Goal: Task Accomplishment & Management: Manage account settings

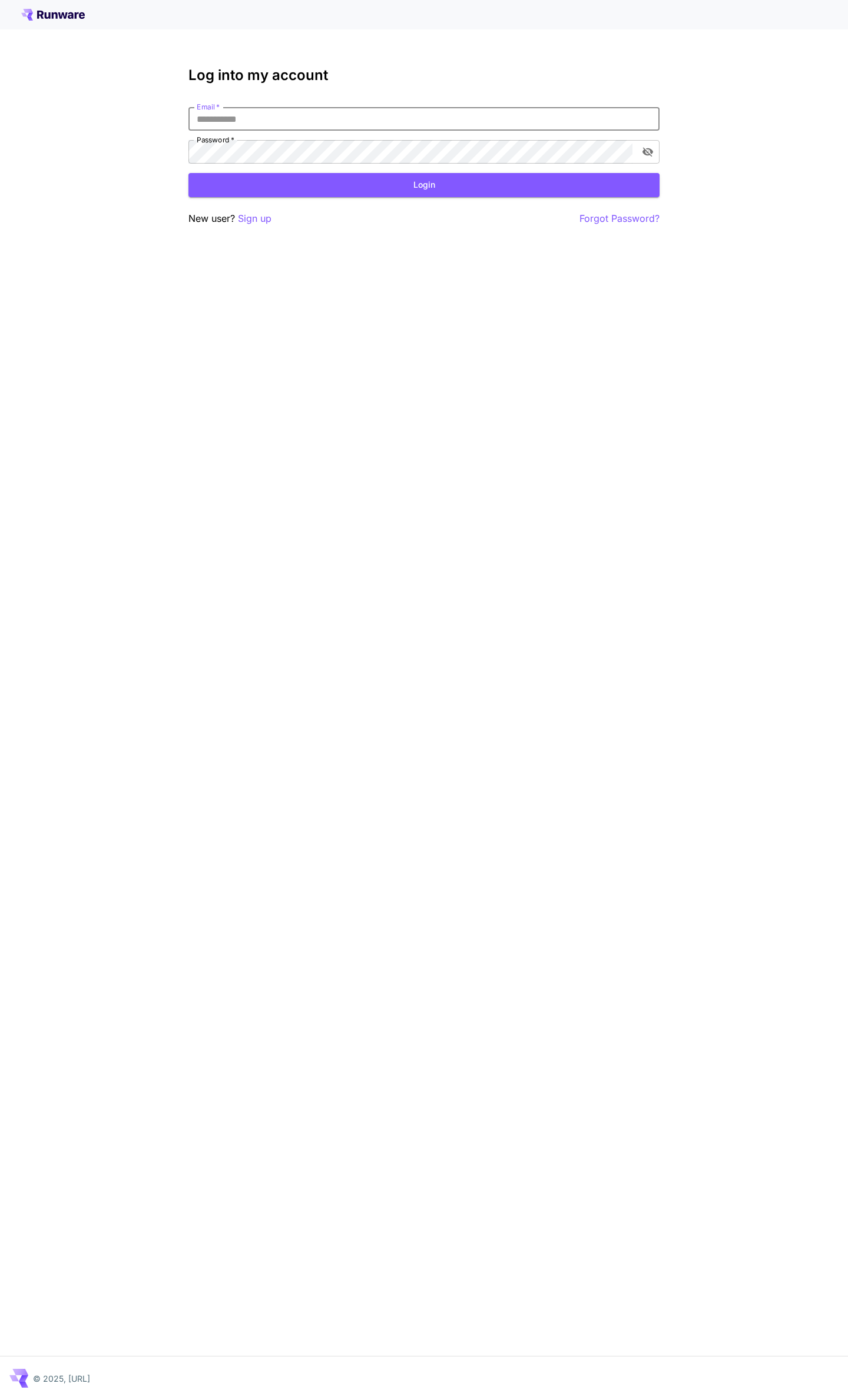
click at [268, 251] on div "Log into my account Email   * Email   * Password   * Password   * Login New use…" at bounding box center [424, 700] width 848 height 1400
click at [259, 217] on p "Sign up" at bounding box center [255, 218] width 34 height 15
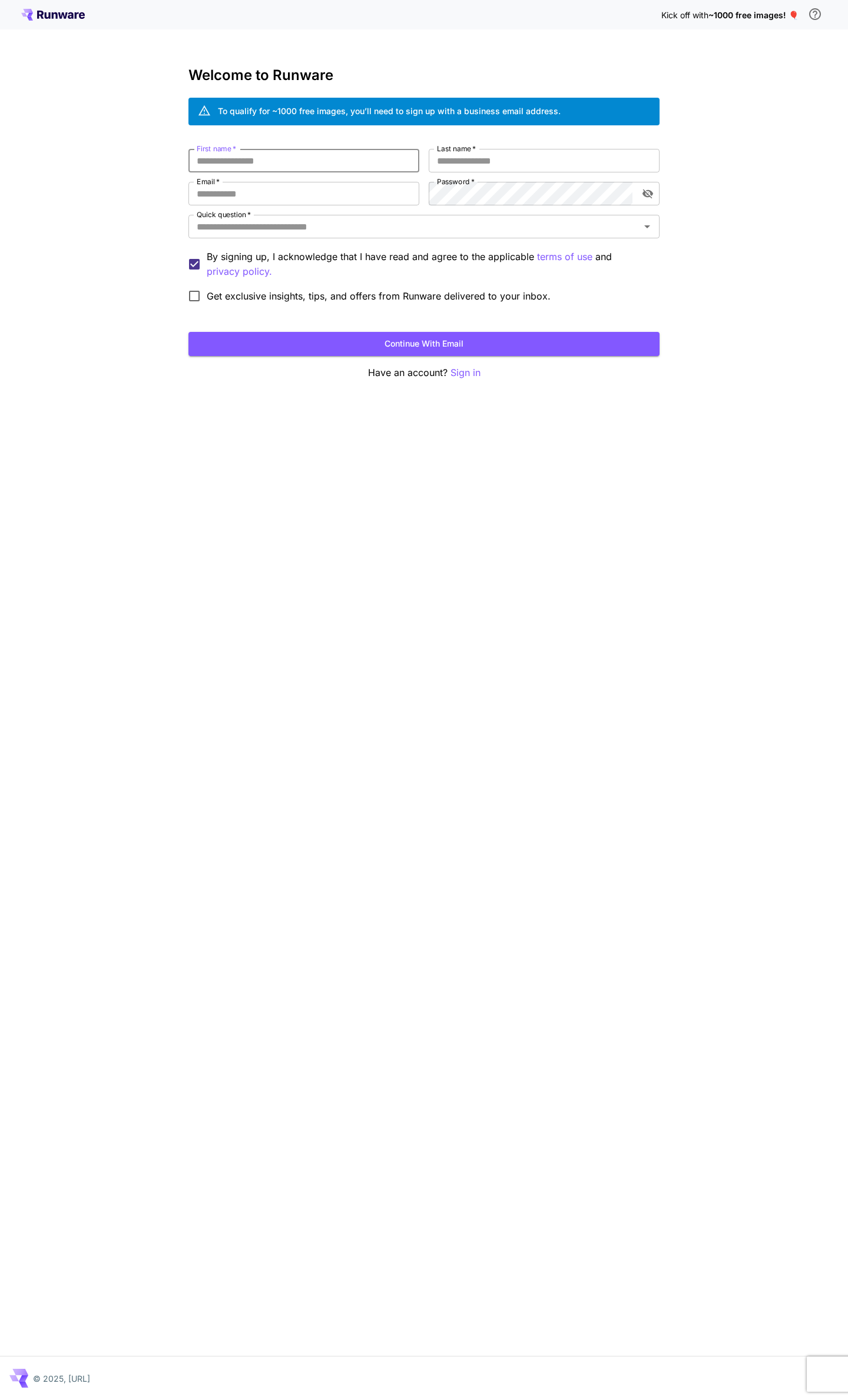
click at [273, 160] on input "First name   *" at bounding box center [304, 160] width 231 height 23
type input "******"
type input "*******"
type input "**********"
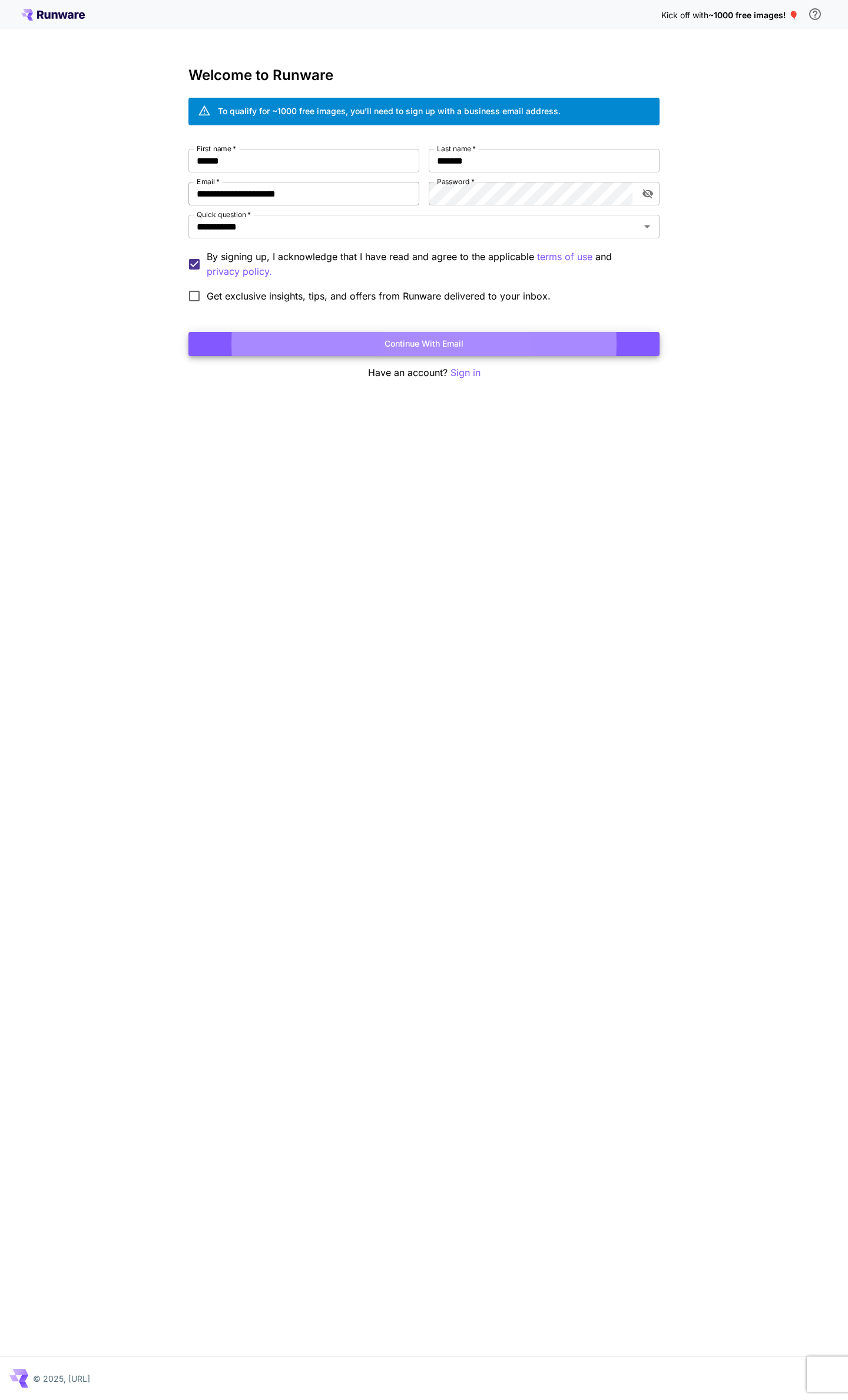
click button "Continue with email" at bounding box center [424, 344] width 471 height 24
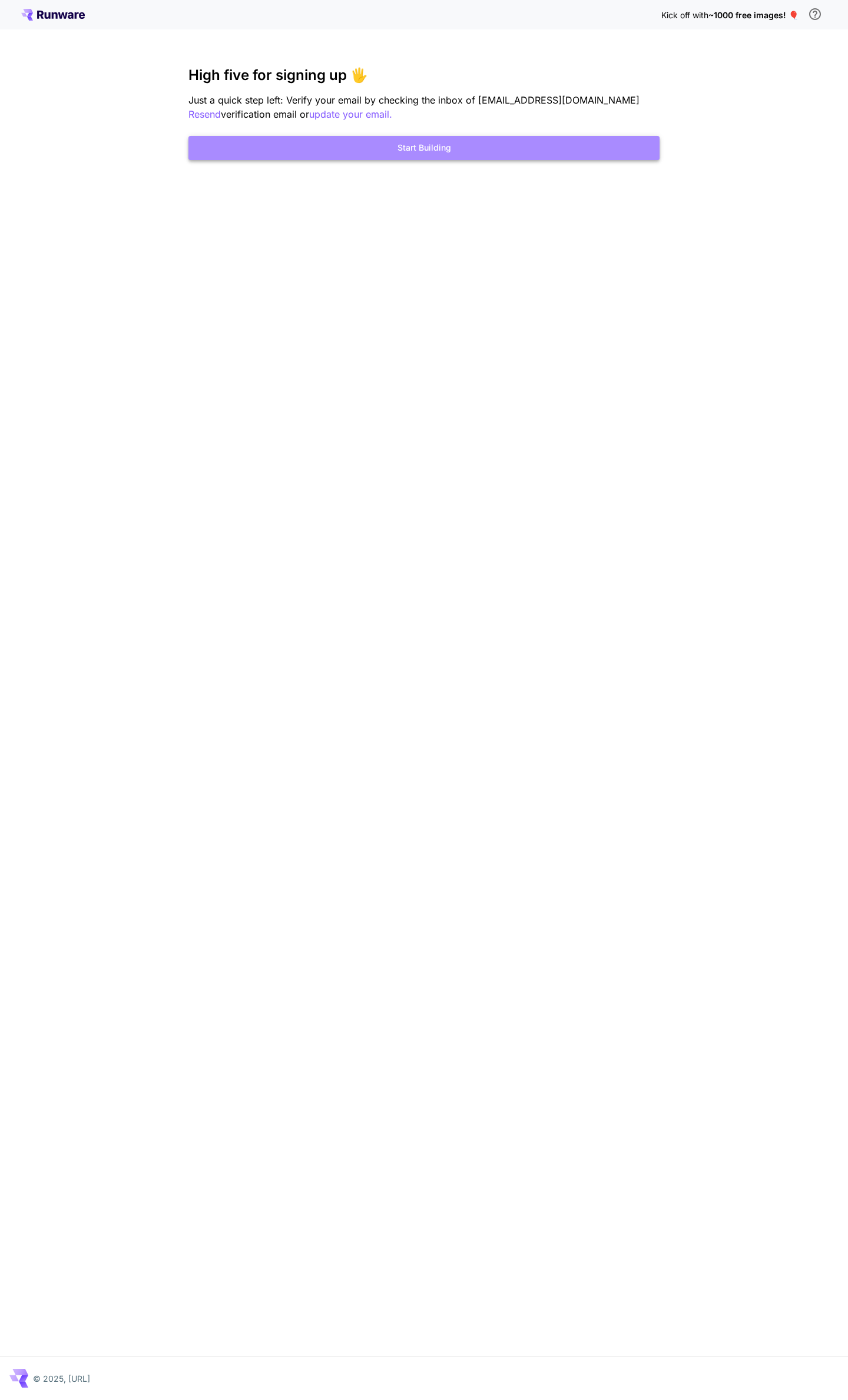
click at [389, 156] on button "Start Building" at bounding box center [424, 148] width 471 height 24
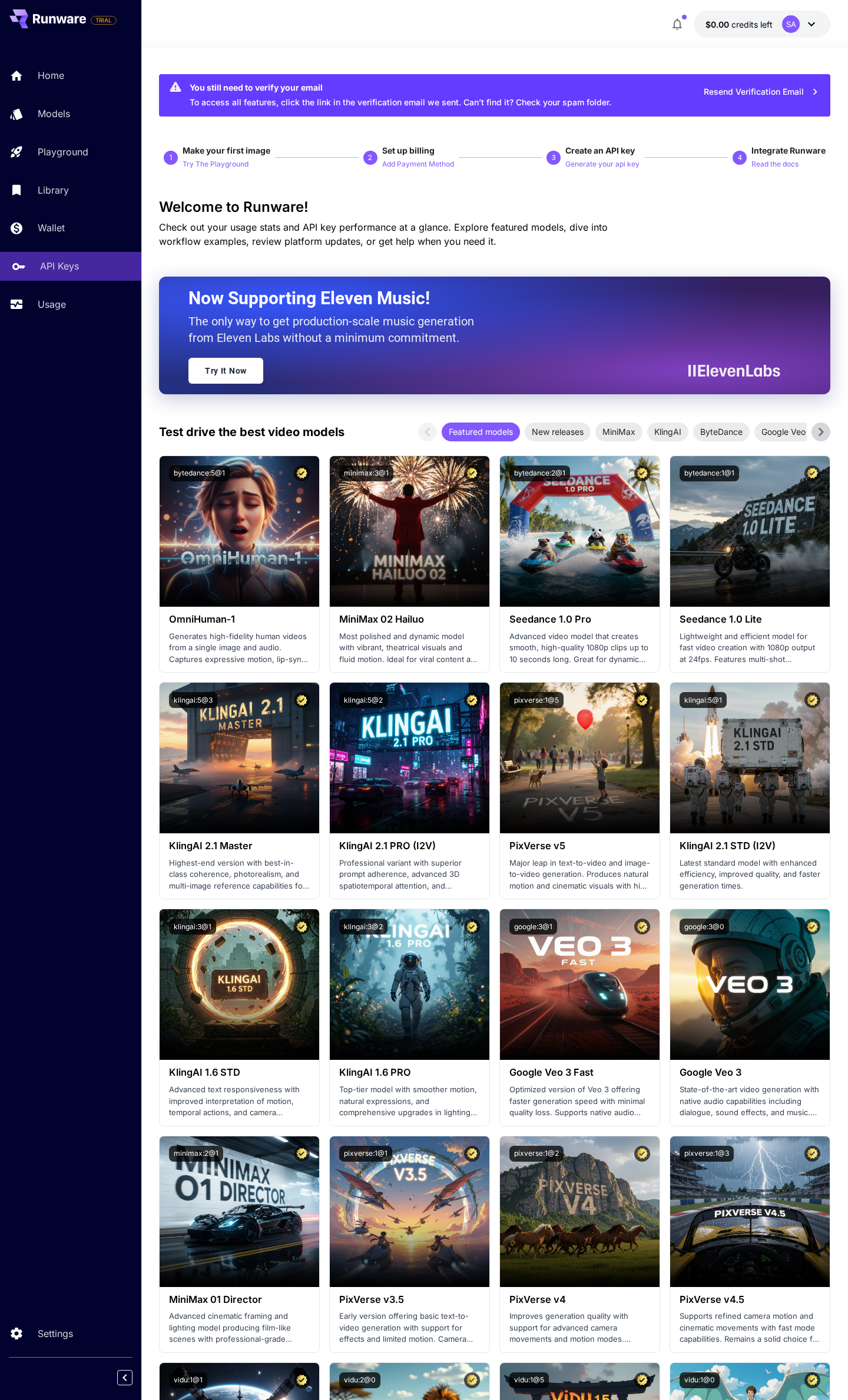
click at [69, 264] on p "API Keys" at bounding box center [59, 266] width 39 height 14
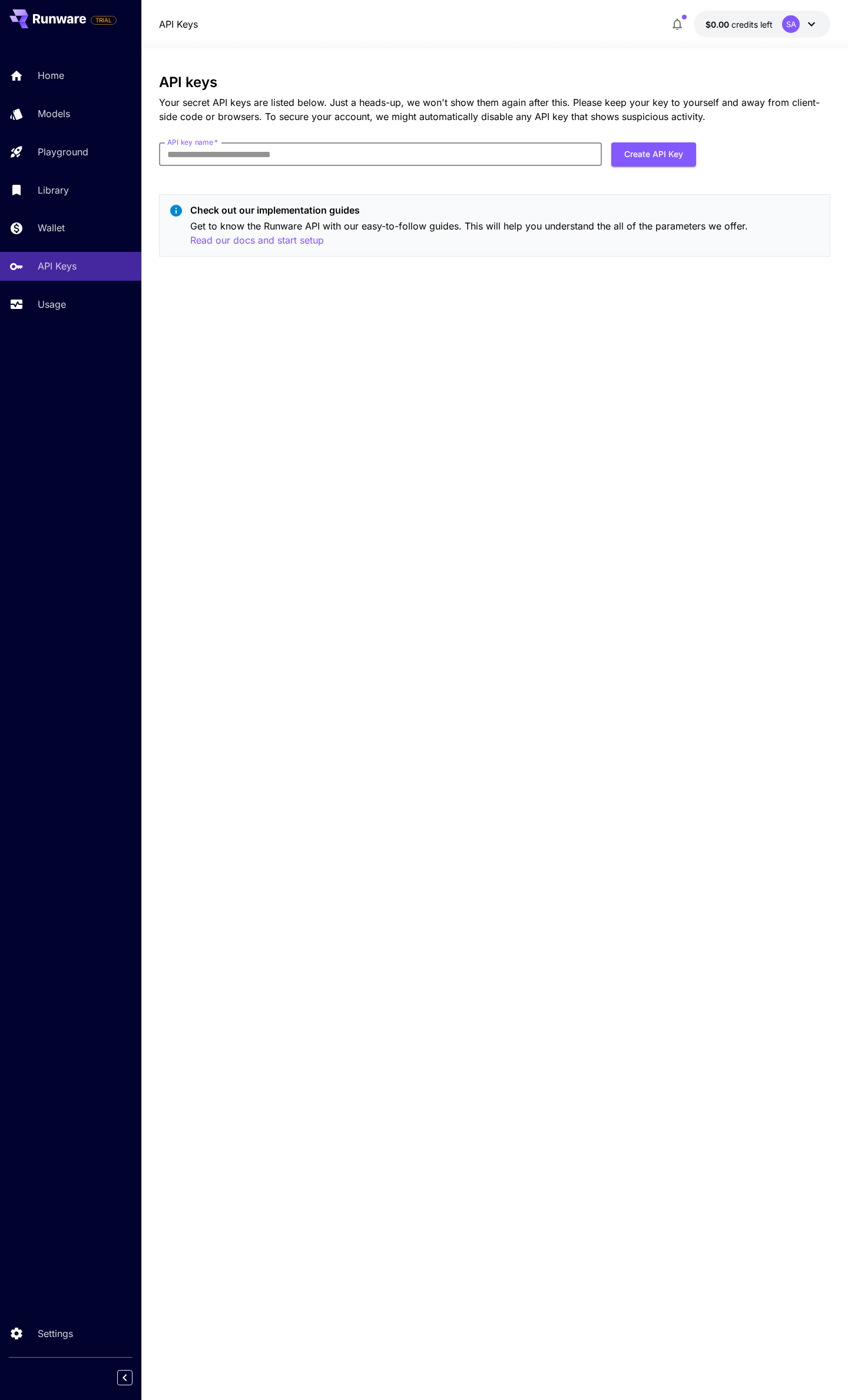
click at [510, 150] on input "API key name   *" at bounding box center [380, 154] width 443 height 23
type input "***"
click at [632, 150] on button "Create API Key" at bounding box center [654, 154] width 85 height 24
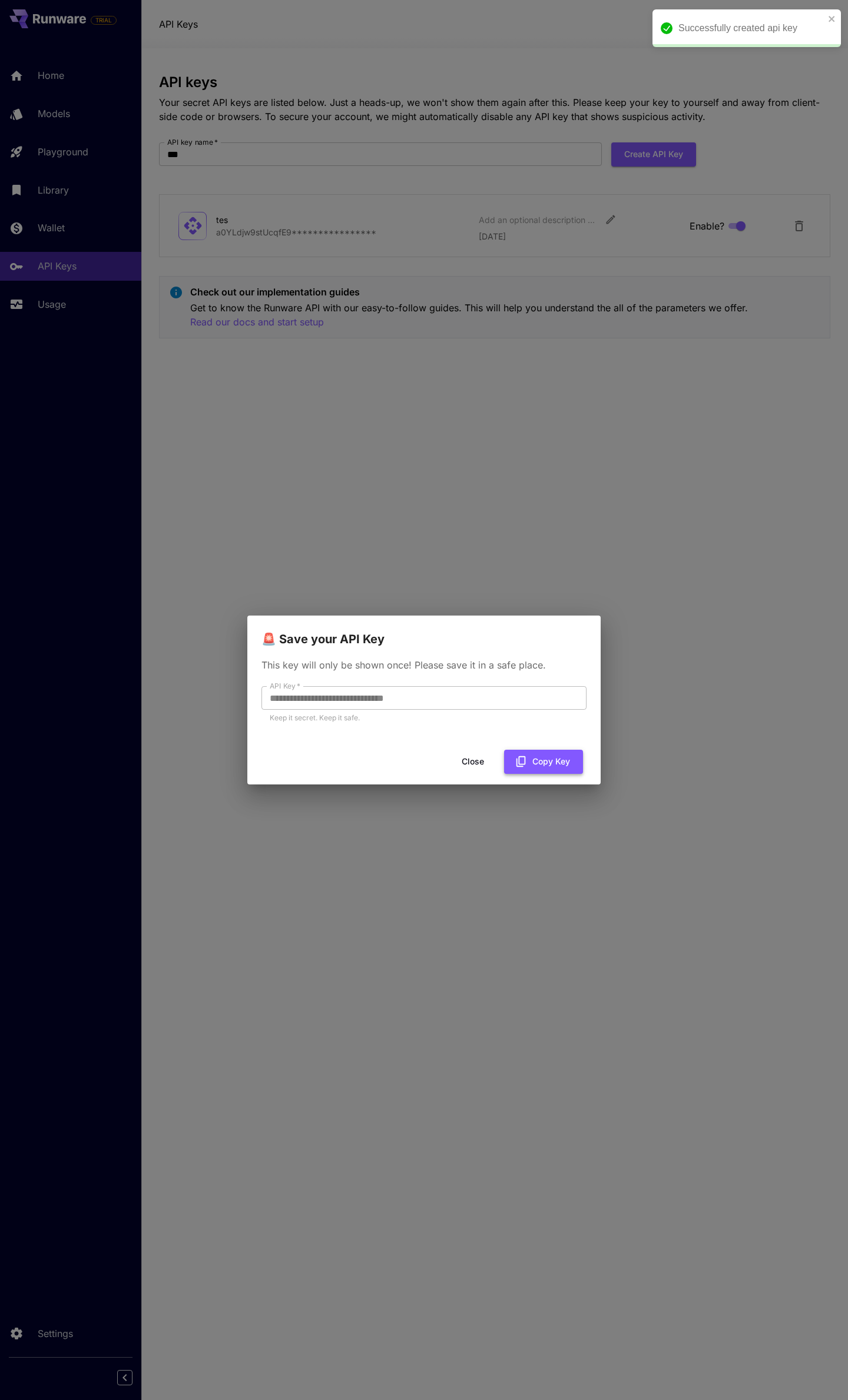
click at [532, 757] on button "Copy Key" at bounding box center [544, 762] width 79 height 24
click at [532, 757] on button "Copied" at bounding box center [548, 762] width 69 height 24
click at [489, 767] on button "Close" at bounding box center [482, 762] width 53 height 24
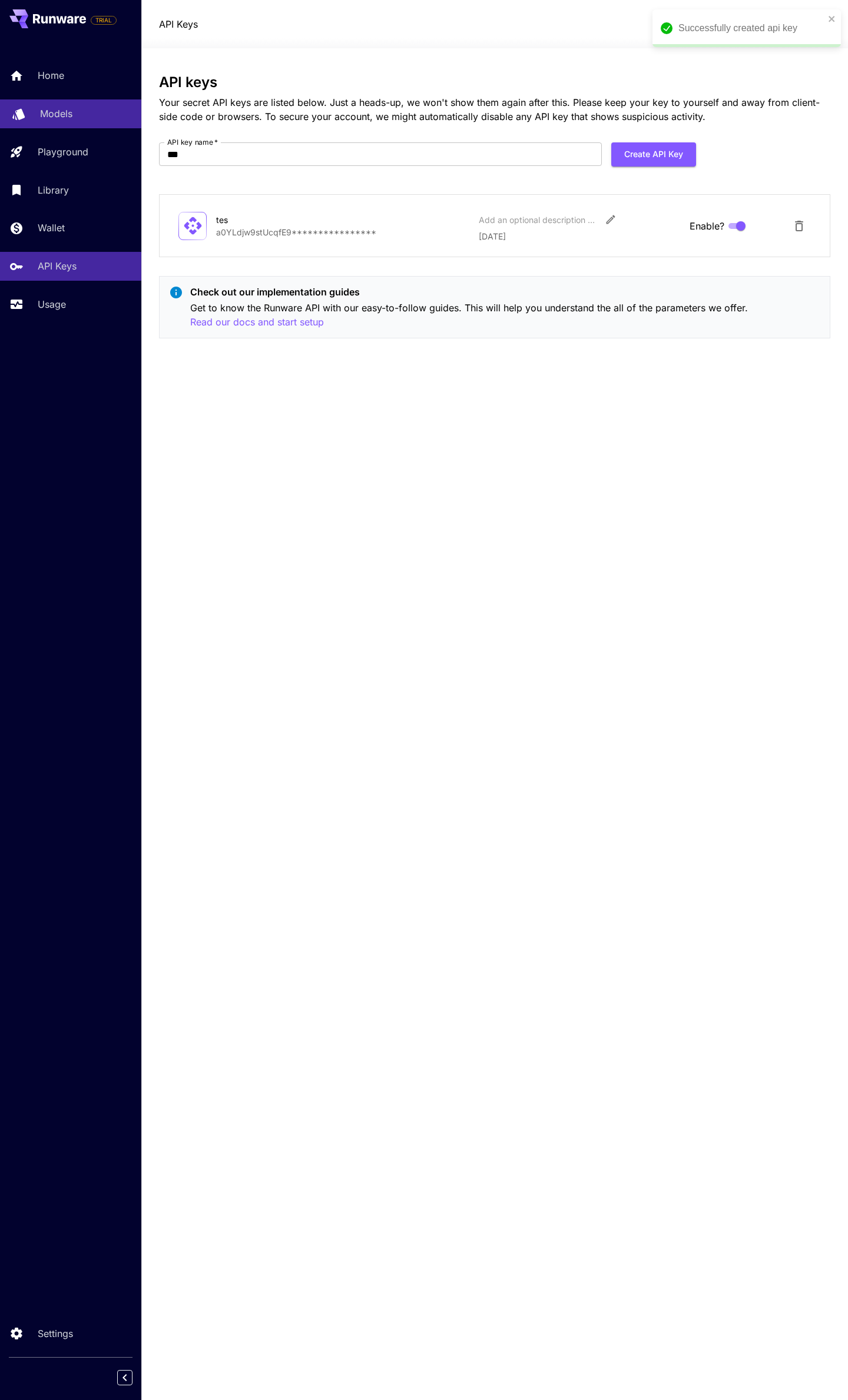
click at [79, 126] on link "Models" at bounding box center [71, 114] width 141 height 29
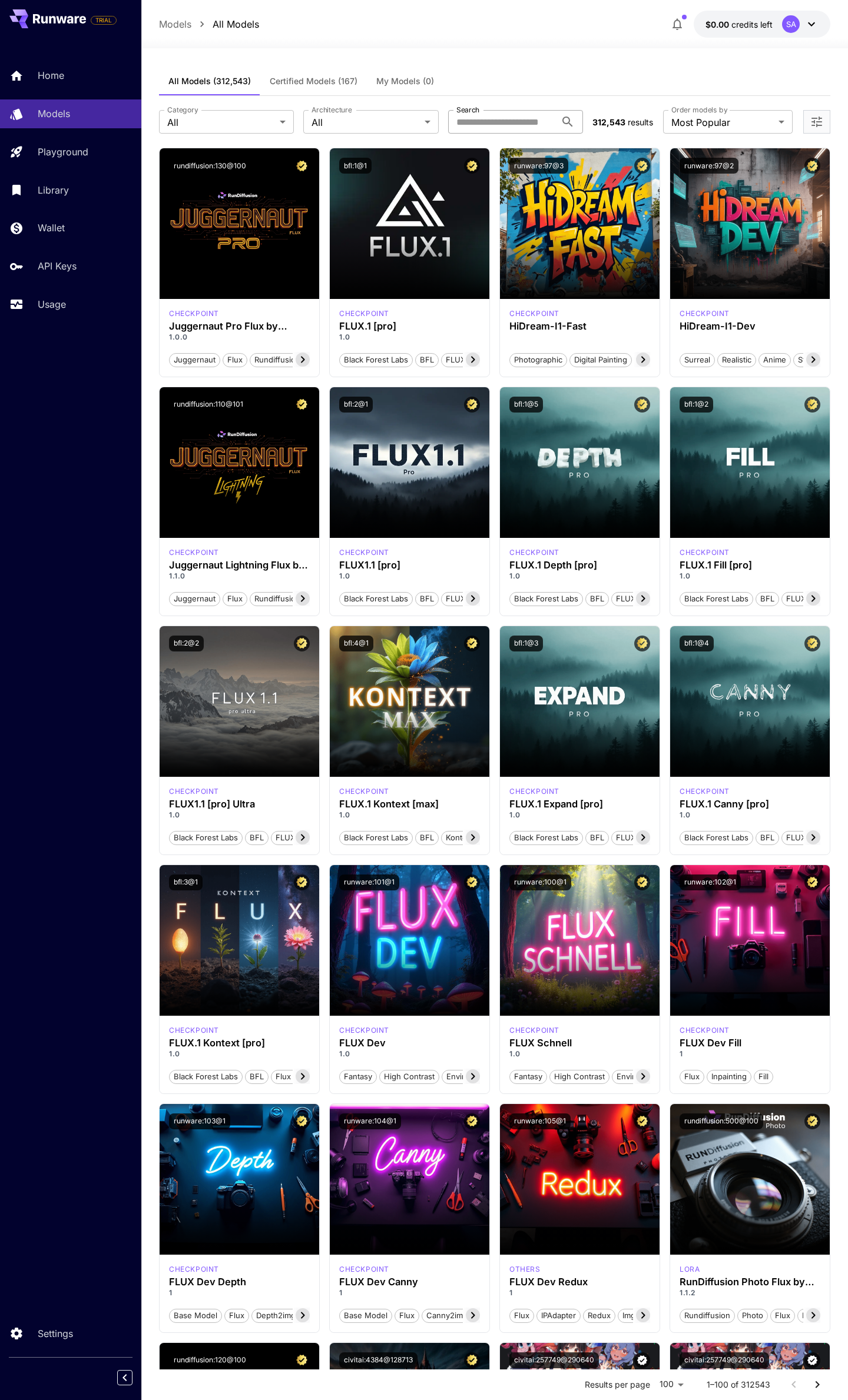
click at [473, 123] on input "Search" at bounding box center [502, 122] width 108 height 23
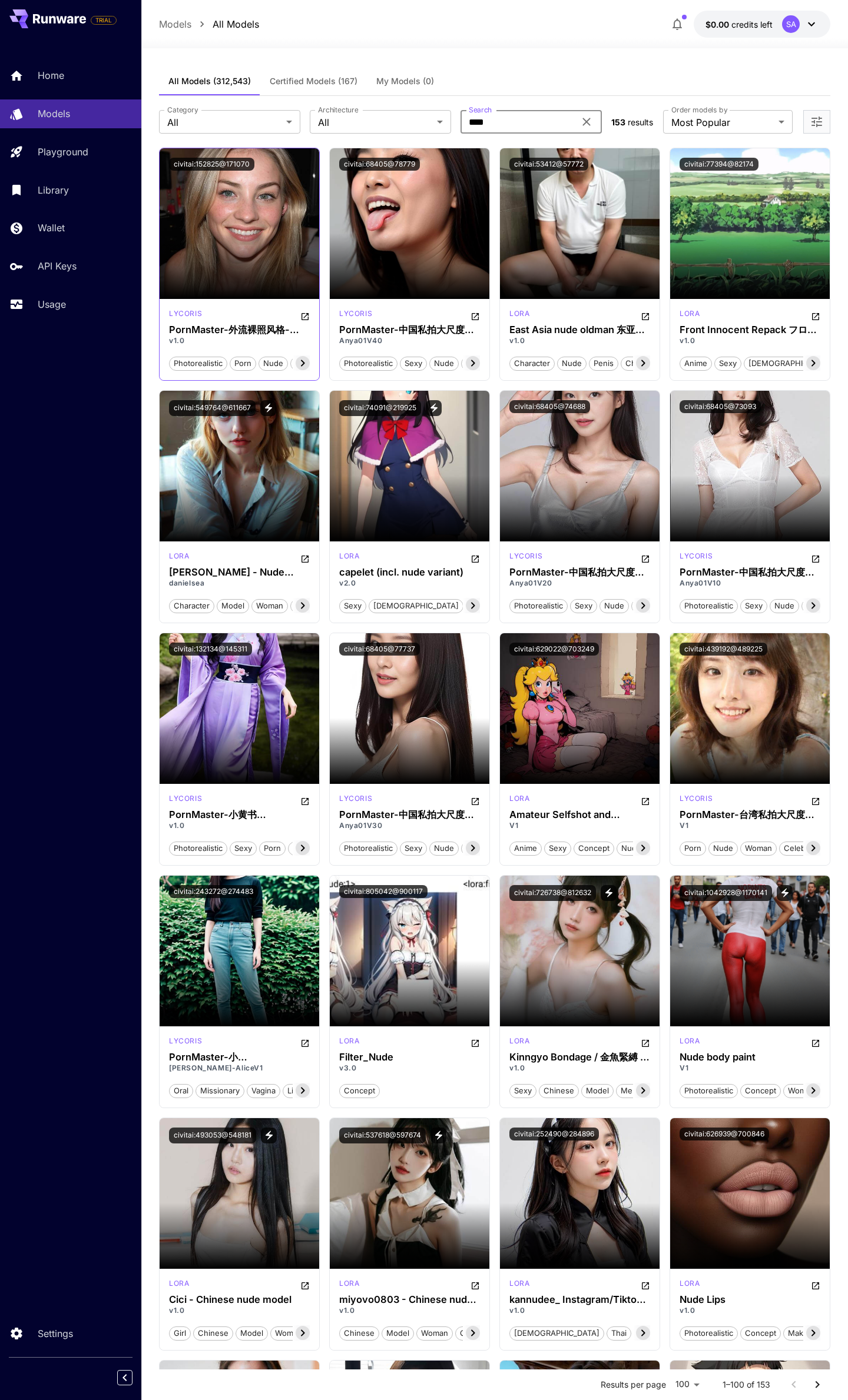
type input "****"
click at [277, 226] on img at bounding box center [239, 224] width 159 height 151
click at [268, 235] on section at bounding box center [239, 266] width 159 height 66
click at [306, 320] on div "PornMaster-外流裸照风格-leaked nude photos style" at bounding box center [240, 305] width 177 height 38
click at [306, 317] on div "PornMaster-外流裸照风格-leaked nude photos style" at bounding box center [240, 305] width 177 height 38
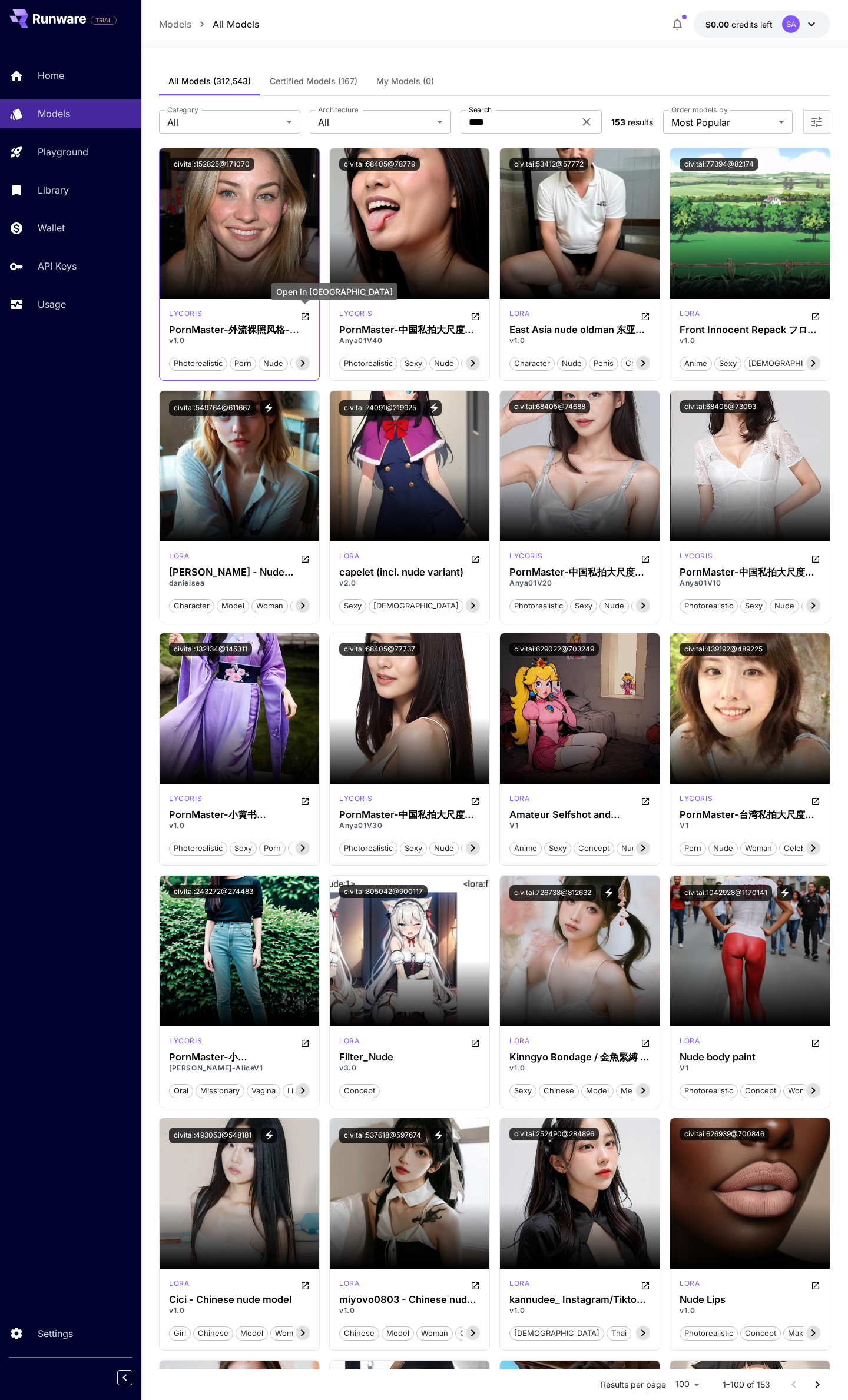
click at [305, 315] on icon "Open in CivitAI" at bounding box center [305, 317] width 10 height 10
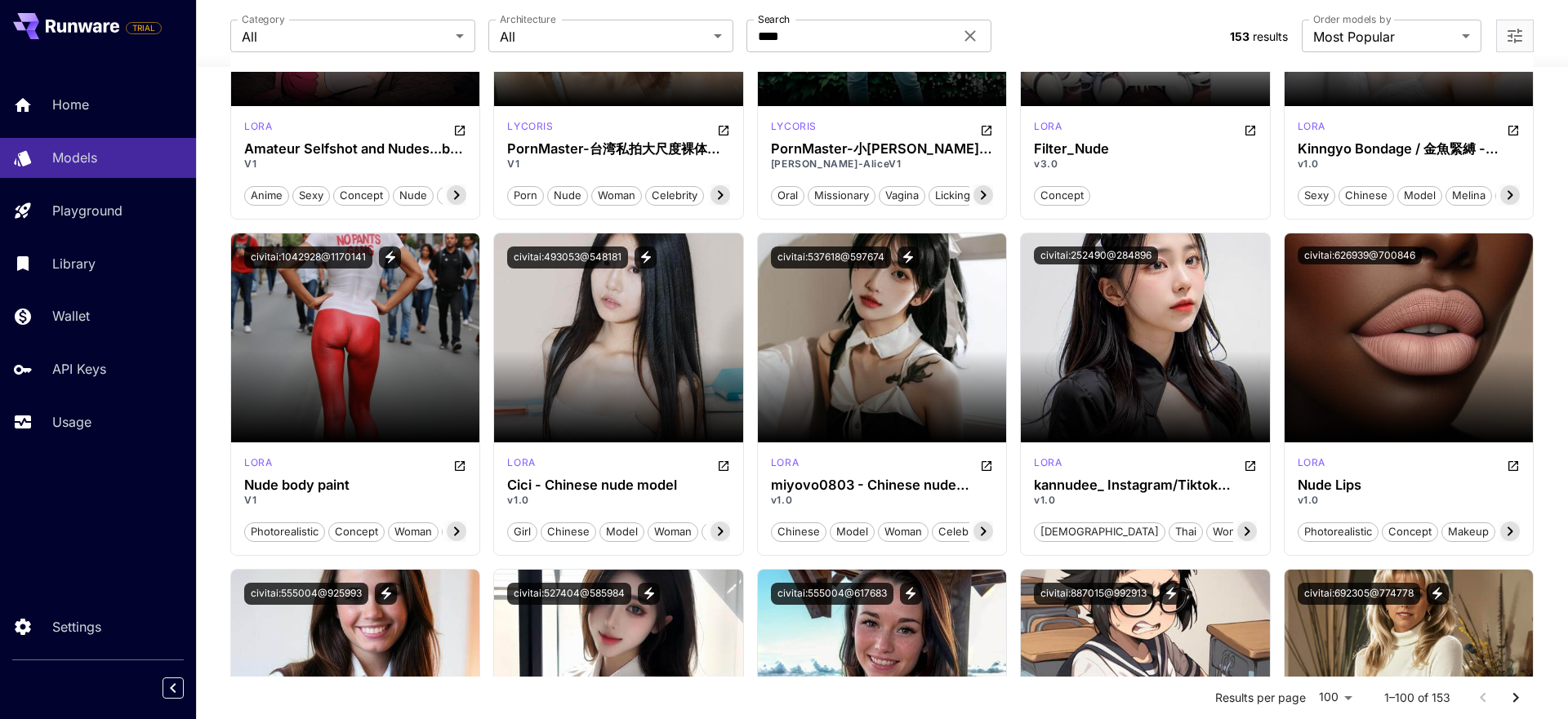
scroll to position [1020, 0]
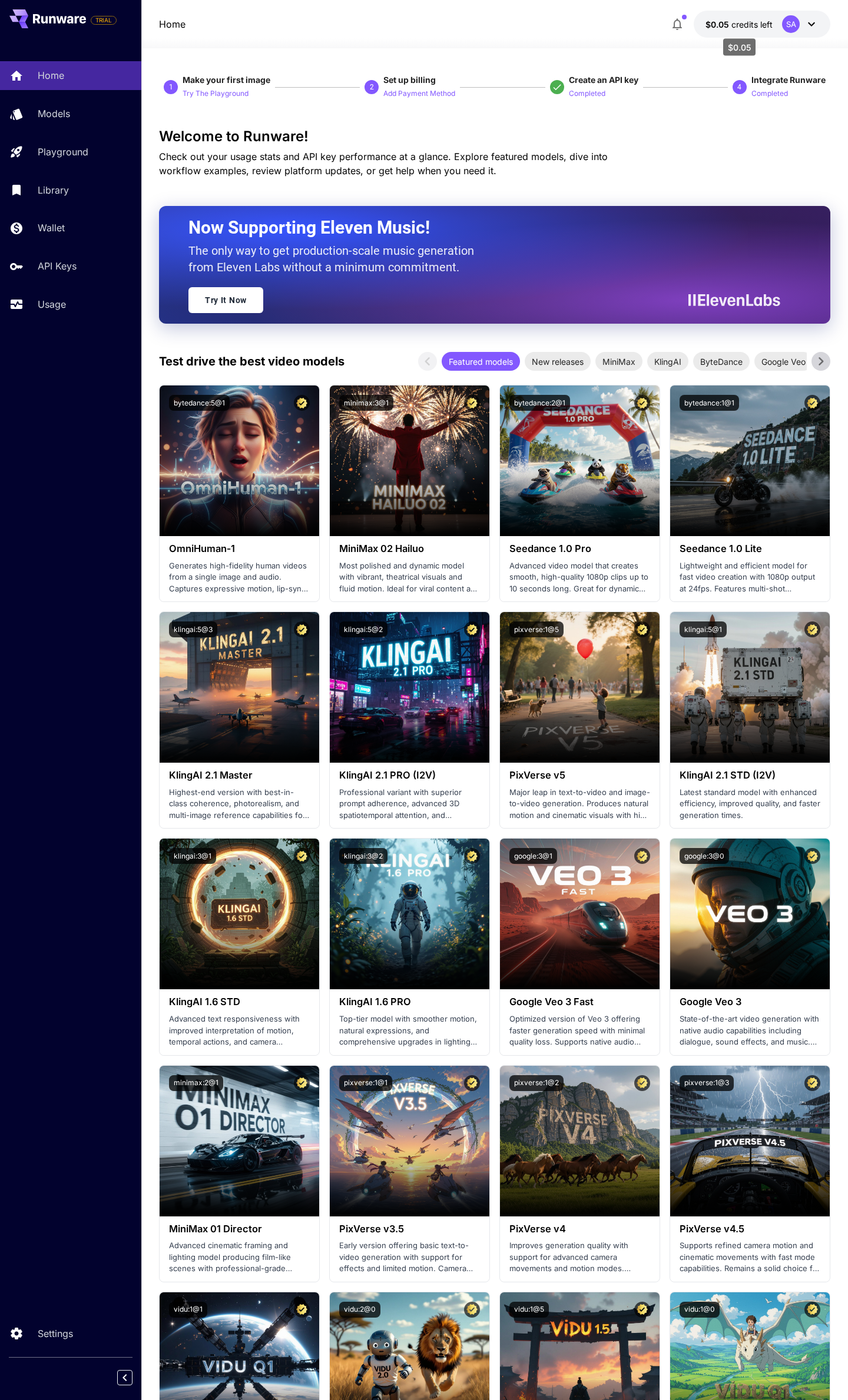
click at [732, 25] on span "credits left" at bounding box center [752, 24] width 41 height 10
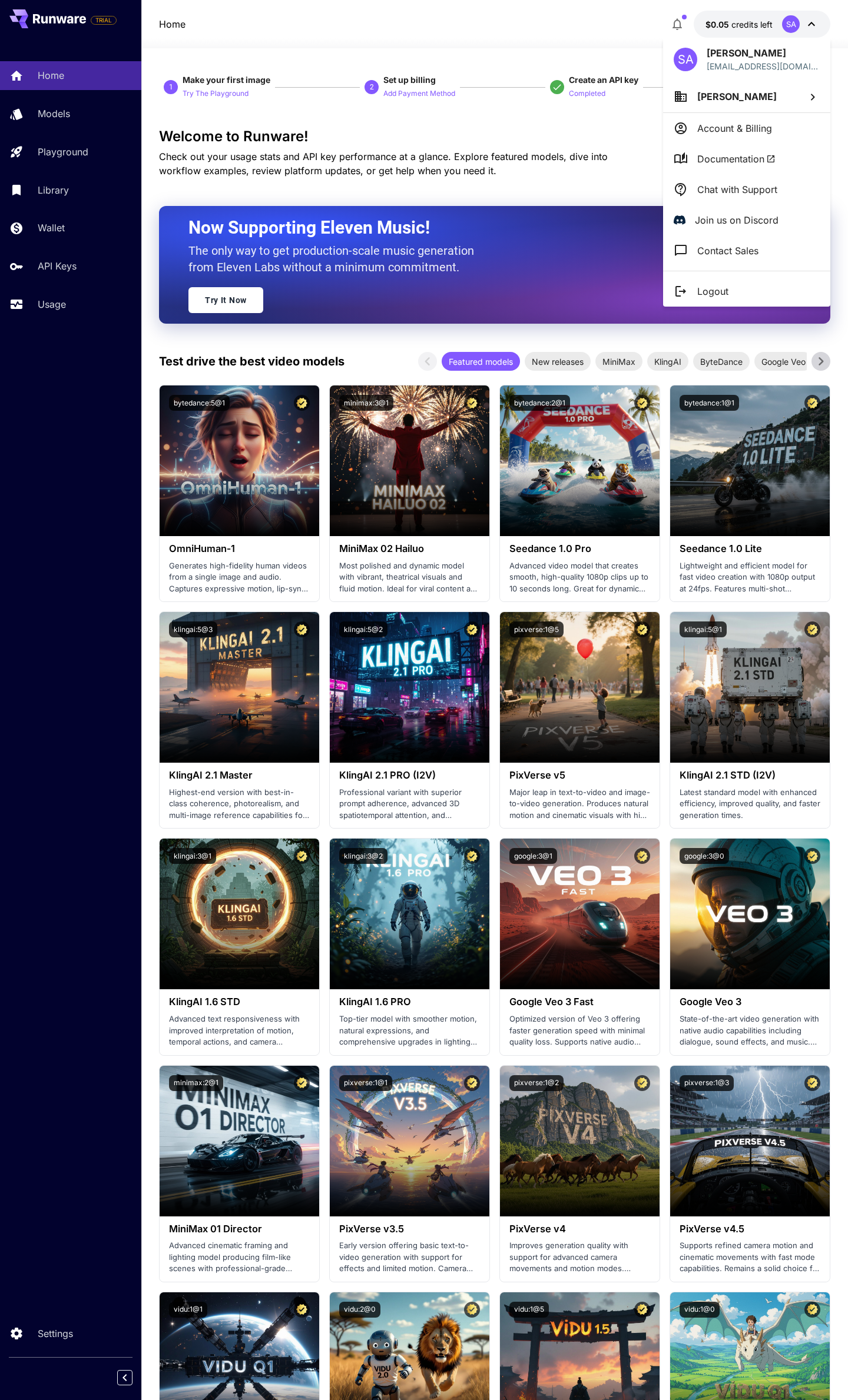
click at [15, 276] on div at bounding box center [424, 700] width 848 height 1400
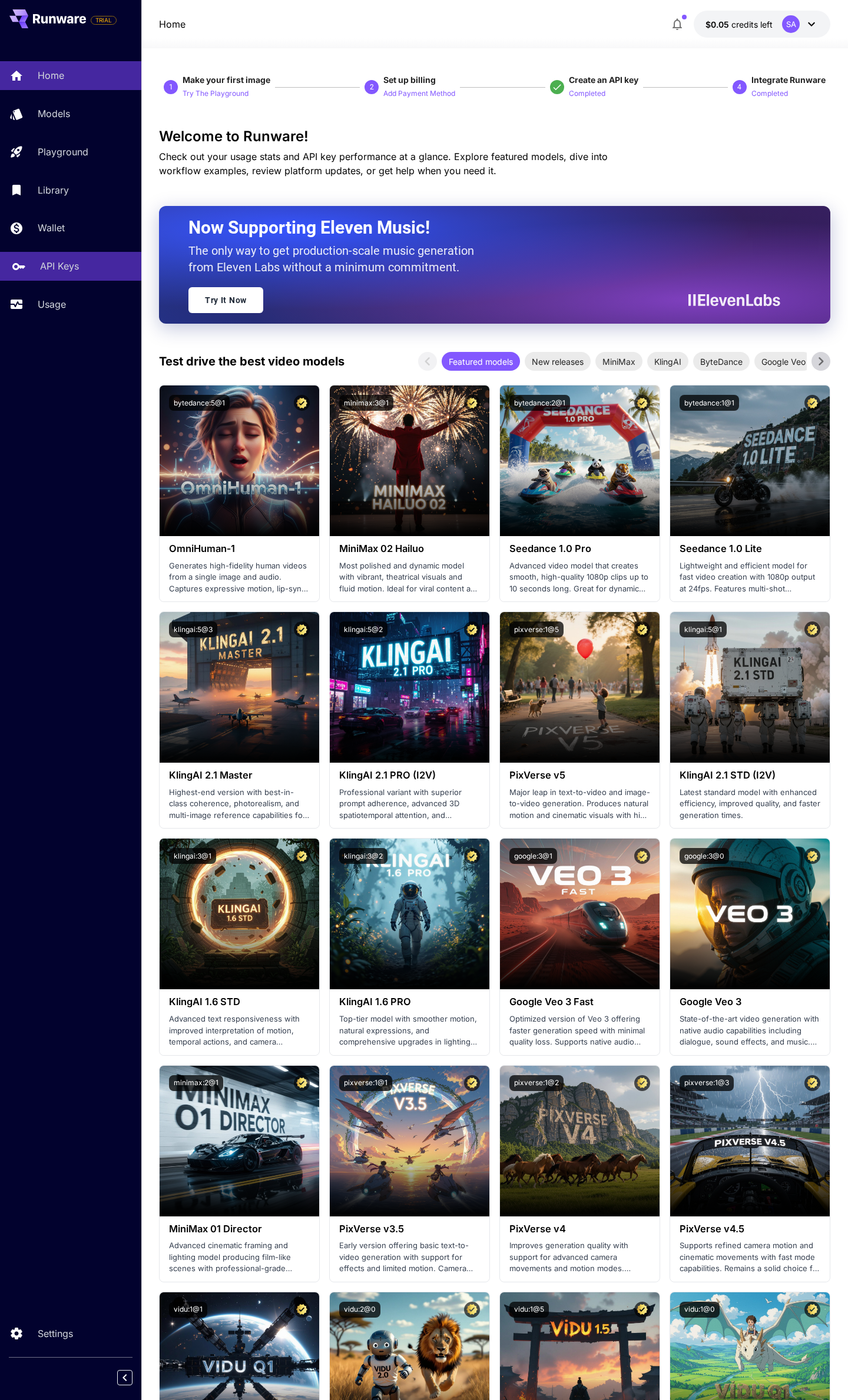
click at [49, 272] on p "API Keys" at bounding box center [59, 266] width 39 height 14
